Goal: Find specific page/section: Find specific page/section

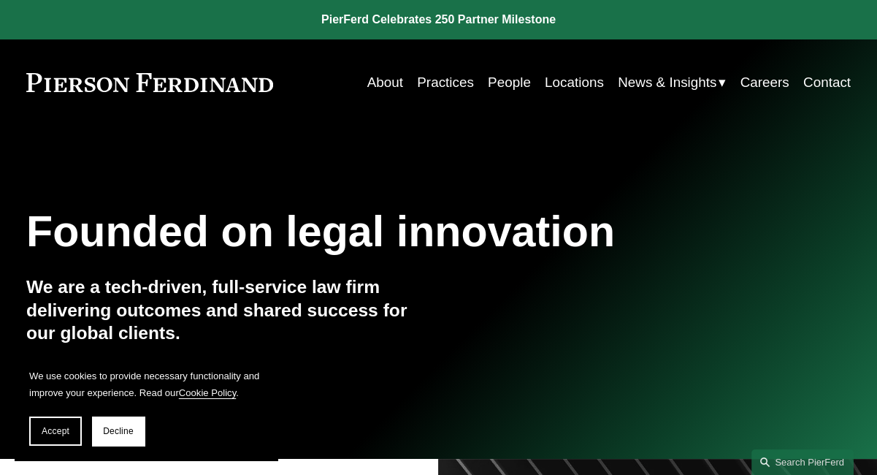
click at [488, 82] on link "People" at bounding box center [509, 83] width 43 height 28
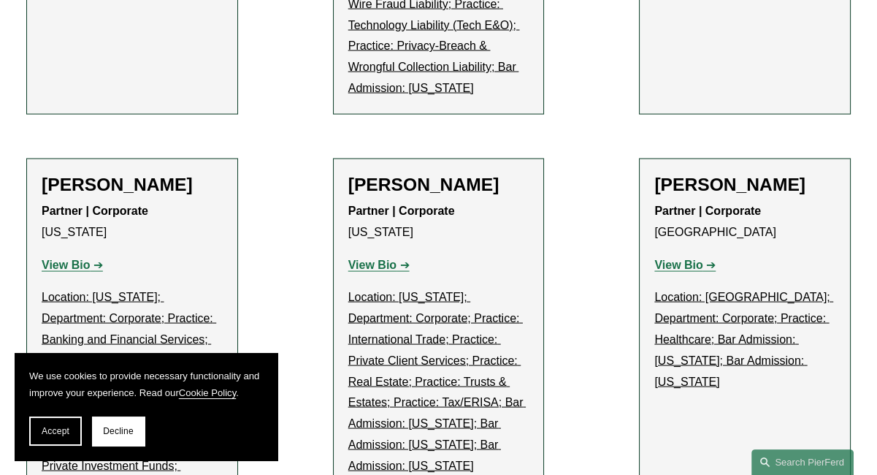
scroll to position [4380, 0]
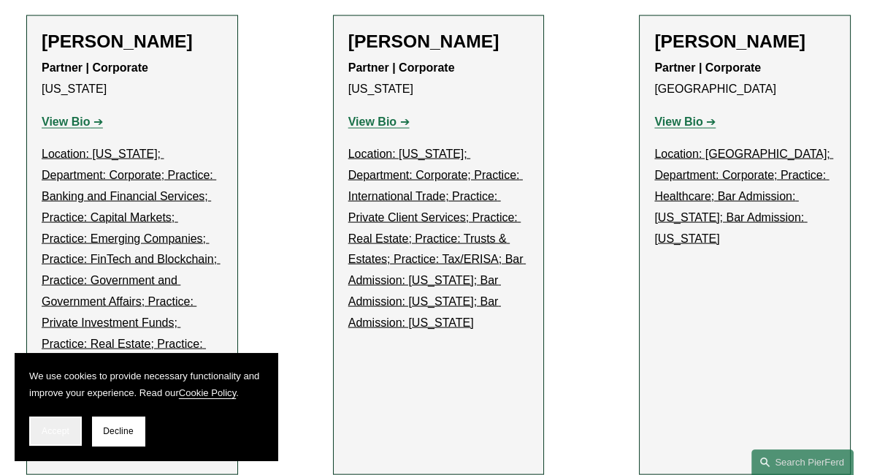
click at [43, 428] on span "Accept" at bounding box center [56, 431] width 28 height 10
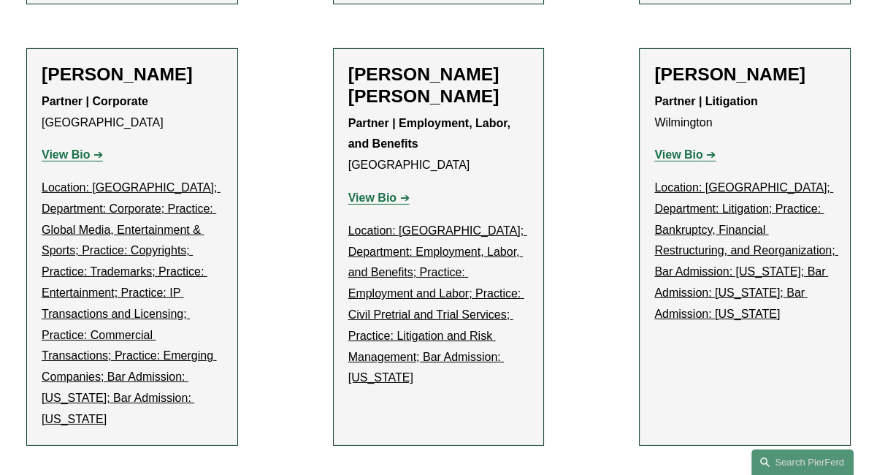
scroll to position [7081, 0]
